Goal: Task Accomplishment & Management: Manage account settings

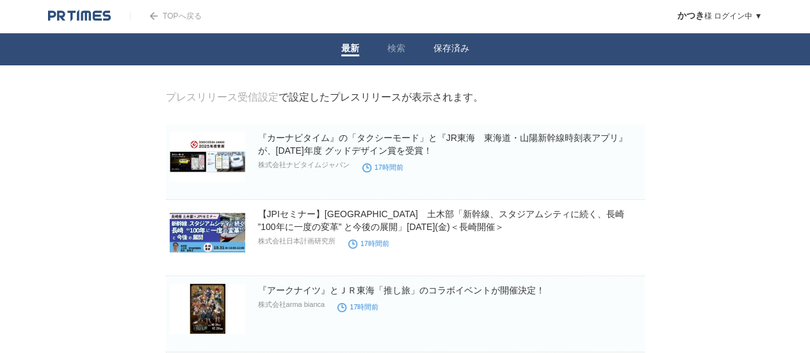
click at [451, 47] on link "保存済み" at bounding box center [452, 49] width 36 height 13
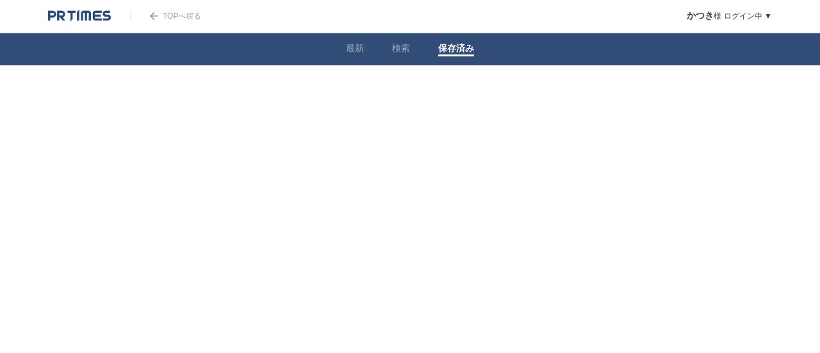
click at [161, 20] on div "TOPへ戻る" at bounding box center [165, 16] width 71 height 32
click at [178, 13] on link "TOPへ戻る" at bounding box center [165, 16] width 71 height 9
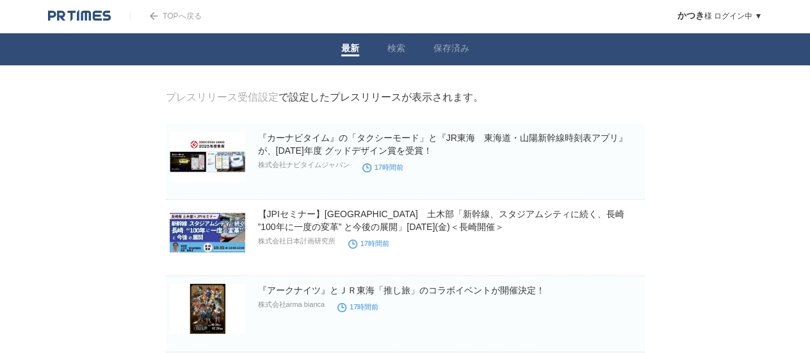
click at [179, 17] on link "TOPへ戻る" at bounding box center [165, 16] width 71 height 9
click at [445, 47] on link "保存済み" at bounding box center [452, 49] width 36 height 13
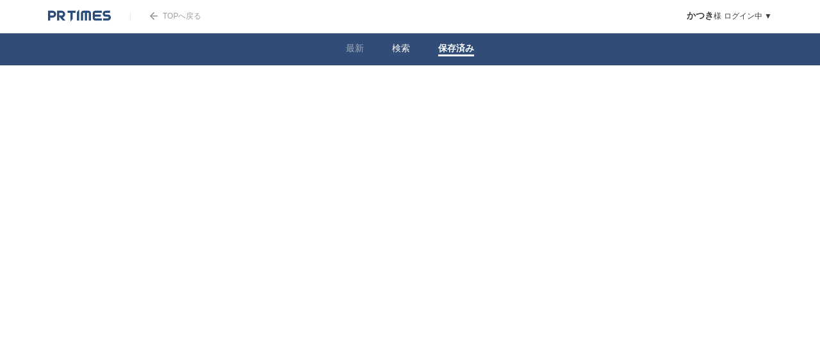
click at [400, 44] on link "検索" at bounding box center [401, 49] width 18 height 13
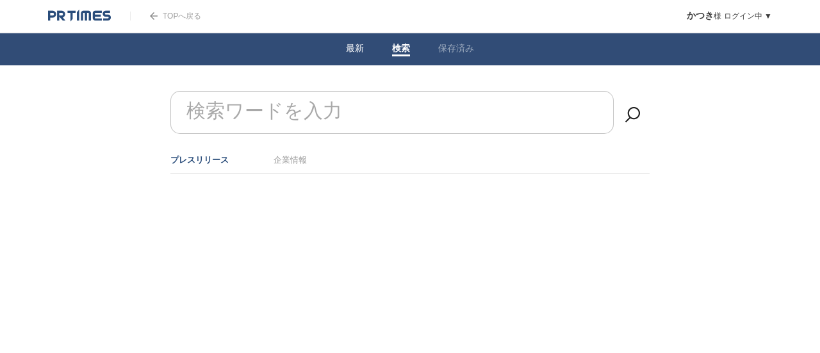
click at [357, 42] on li "最新" at bounding box center [355, 49] width 46 height 32
click at [352, 49] on link "最新" at bounding box center [355, 49] width 18 height 13
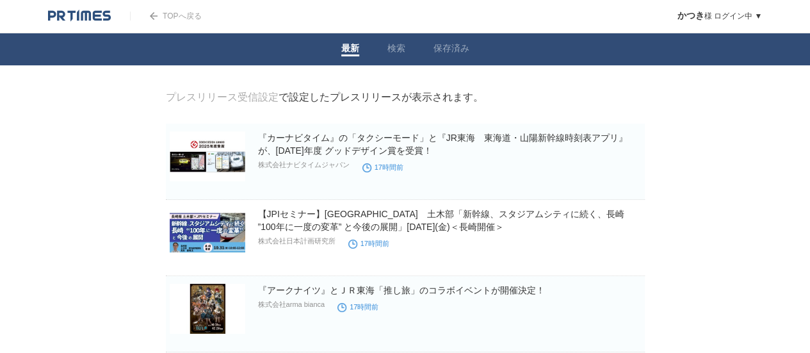
click at [161, 21] on div "TOPへ戻る" at bounding box center [165, 16] width 71 height 32
click at [180, 16] on link "TOPへ戻る" at bounding box center [165, 16] width 71 height 9
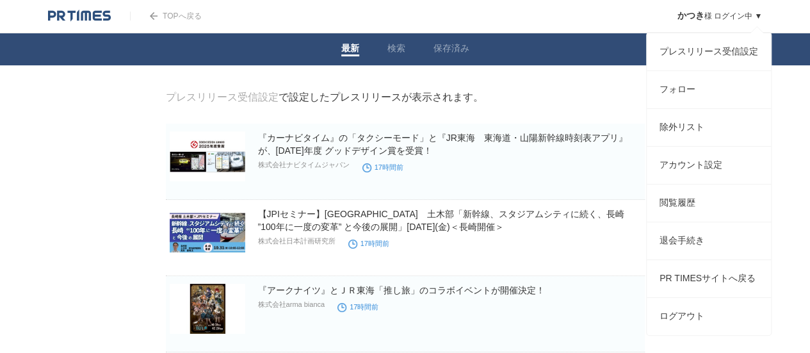
click at [702, 18] on span "かつき" at bounding box center [690, 15] width 27 height 10
click at [696, 49] on link "プレスリリース受信設定" at bounding box center [709, 51] width 124 height 37
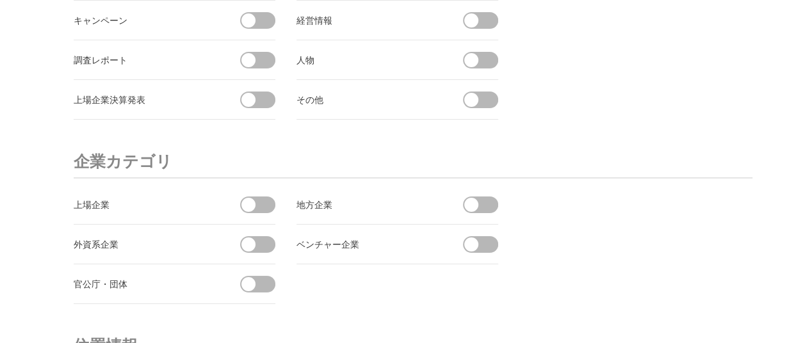
scroll to position [5043, 0]
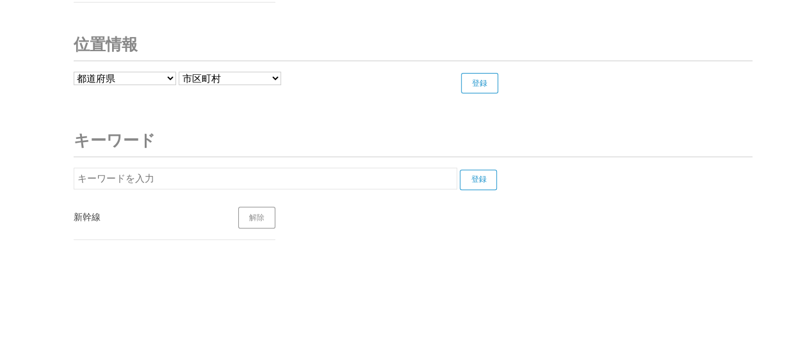
click at [324, 172] on input "text" at bounding box center [266, 179] width 384 height 22
click at [472, 170] on input "登録" at bounding box center [478, 180] width 37 height 21
drag, startPoint x: 237, startPoint y: 165, endPoint x: 18, endPoint y: 153, distance: 219.5
paste input "ディズニーリゾートライン"
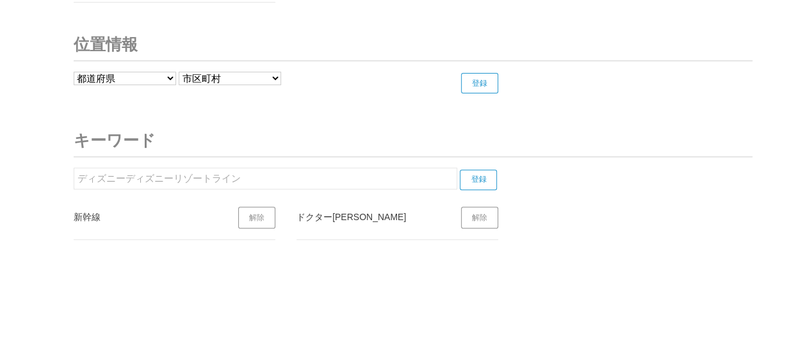
drag, startPoint x: 265, startPoint y: 163, endPoint x: 0, endPoint y: 144, distance: 265.9
paste input "text"
type input "ディズニーリゾートライン"
click at [478, 170] on input "登録" at bounding box center [478, 180] width 37 height 21
